Goal: Task Accomplishment & Management: Manage account settings

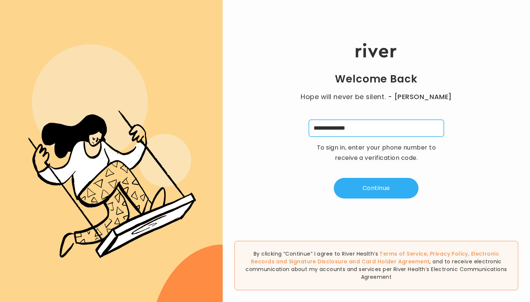
type input "**********"
click at [381, 172] on div "**********" at bounding box center [375, 120] width 307 height 181
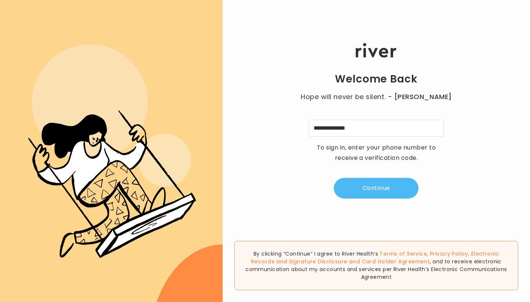
click at [379, 183] on button "Continue" at bounding box center [376, 188] width 85 height 21
type input "*"
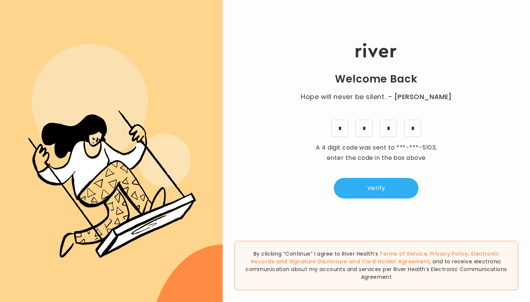
drag, startPoint x: 349, startPoint y: 151, endPoint x: 351, endPoint y: 128, distance: 23.2
click at [351, 128] on html ".cls-4{fill-rule:evenodd} Welcome Back Hope will never be silent. - Harvey Milk…" at bounding box center [265, 151] width 530 height 302
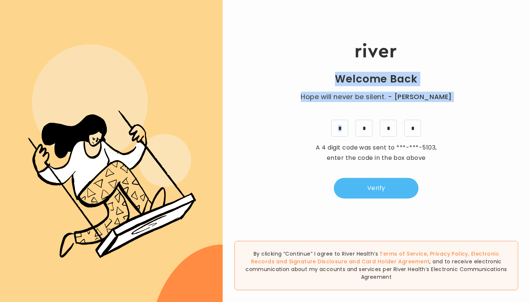
click at [381, 189] on button "Verify" at bounding box center [376, 188] width 85 height 21
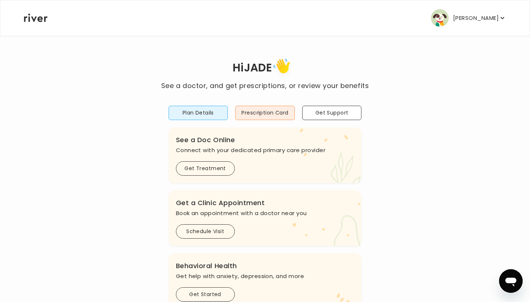
click at [448, 11] on img "button" at bounding box center [440, 18] width 18 height 18
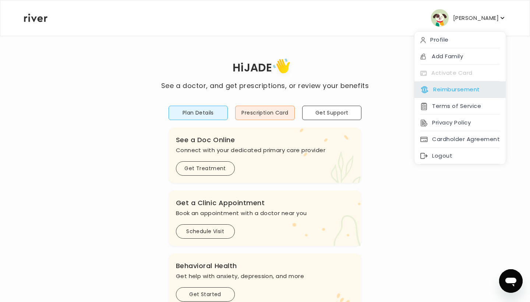
click at [422, 89] on icon at bounding box center [424, 89] width 5 height 5
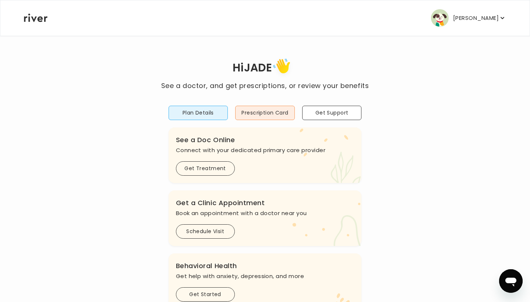
click at [486, 14] on p "[PERSON_NAME]" at bounding box center [476, 18] width 46 height 10
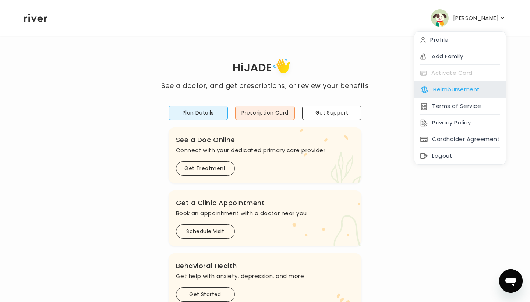
click at [456, 93] on button "Reimbursement" at bounding box center [449, 89] width 59 height 10
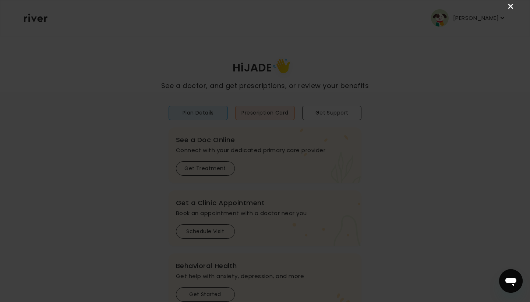
click at [509, 8] on link "×" at bounding box center [510, 6] width 9 height 9
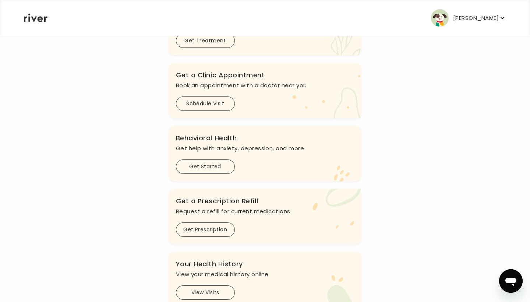
scroll to position [136, 0]
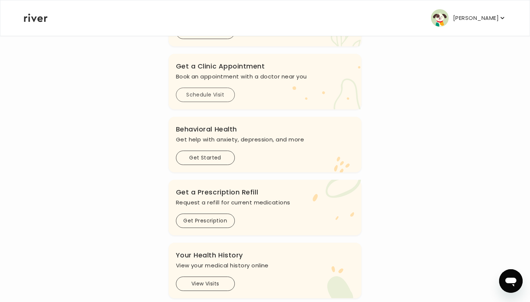
click at [215, 97] on button "Schedule Visit" at bounding box center [205, 95] width 59 height 14
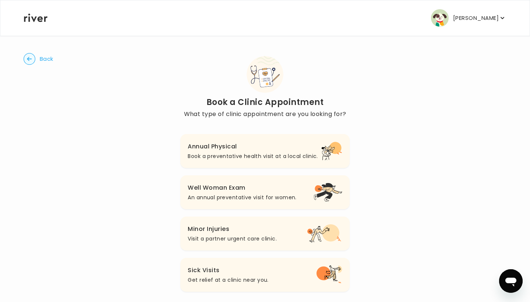
click at [226, 187] on h3 "Well Woman Exam" at bounding box center [242, 187] width 108 height 10
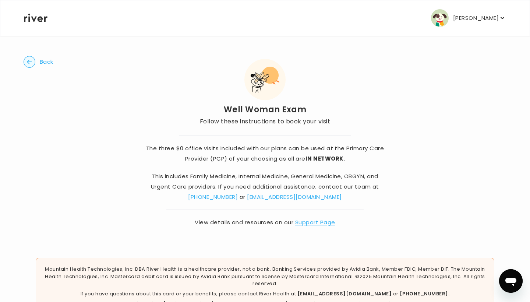
click at [29, 63] on circle "button" at bounding box center [29, 61] width 11 height 11
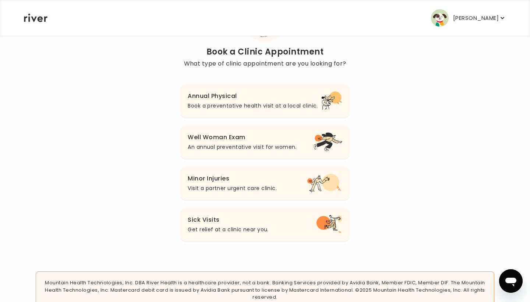
scroll to position [49, 0]
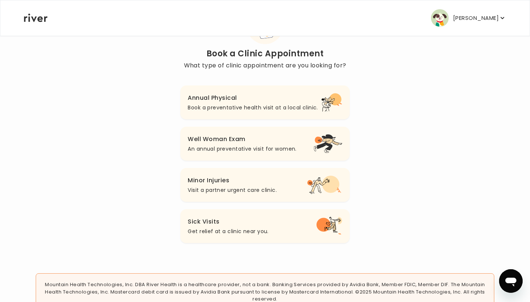
click at [282, 99] on h3 "Annual Physical" at bounding box center [253, 98] width 130 height 10
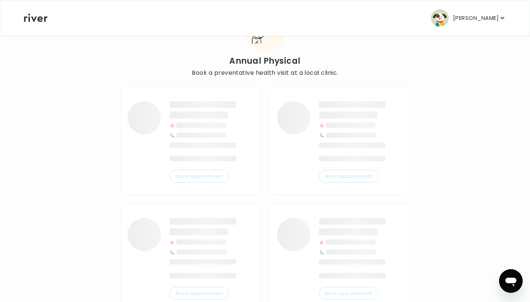
scroll to position [24, 0]
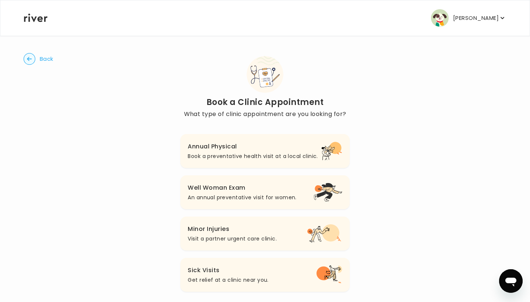
click at [32, 59] on circle "button" at bounding box center [29, 58] width 11 height 11
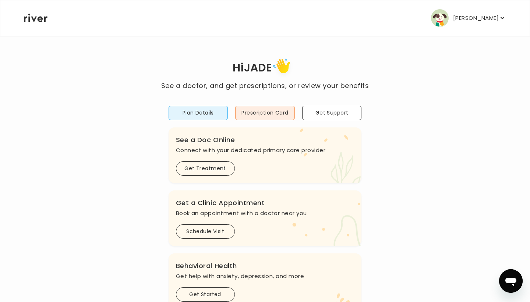
click at [470, 16] on p "[PERSON_NAME]" at bounding box center [476, 18] width 46 height 10
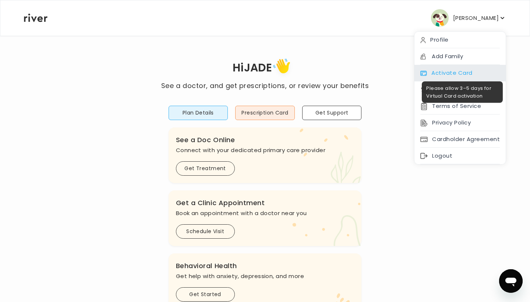
click at [454, 69] on div "Activate Card" at bounding box center [459, 73] width 91 height 17
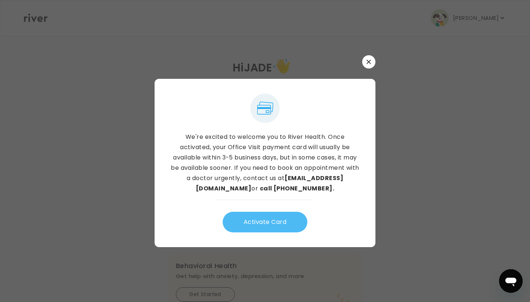
click at [269, 221] on button "Activate Card" at bounding box center [264, 221] width 85 height 21
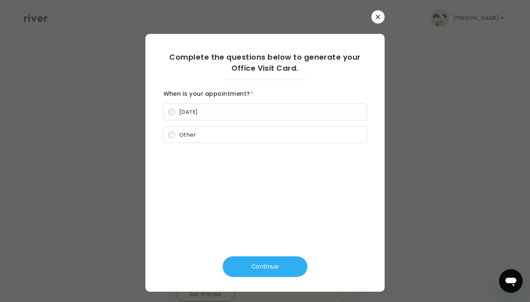
click at [254, 139] on label "Other" at bounding box center [264, 134] width 203 height 17
click at [239, 268] on button "Continue" at bounding box center [264, 266] width 85 height 21
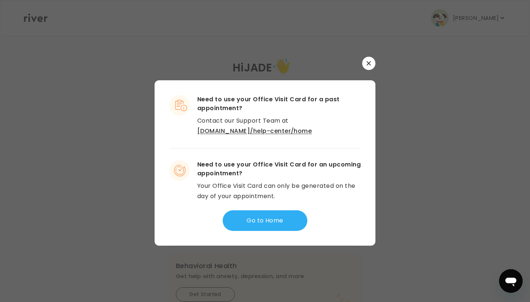
click at [368, 64] on icon "button" at bounding box center [368, 63] width 4 height 4
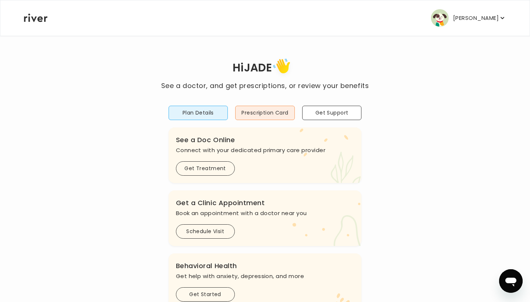
click at [375, 177] on div "Hi [PERSON_NAME] See a doctor, and get prescriptions, or review your benefits P…" at bounding box center [265, 245] width 482 height 378
click at [448, 17] on img "button" at bounding box center [440, 18] width 18 height 18
